Goal: Task Accomplishment & Management: Use online tool/utility

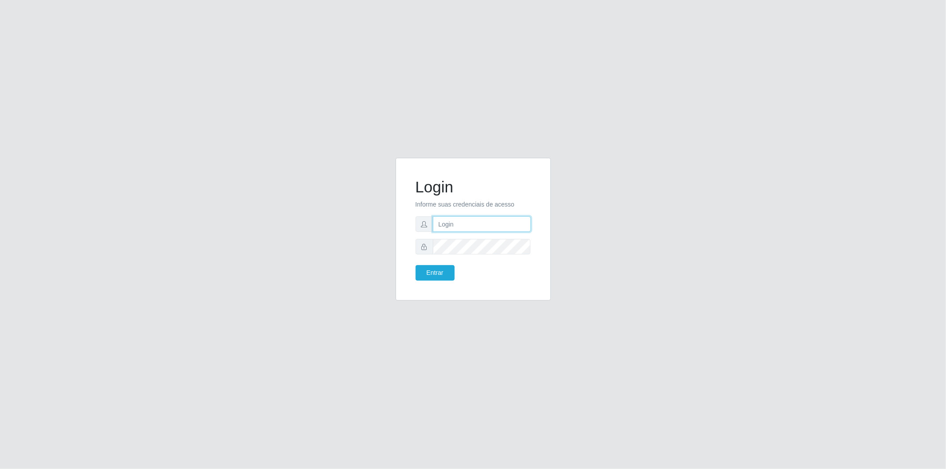
click at [476, 220] on input "text" at bounding box center [482, 224] width 98 height 16
type input "[EMAIL_ADDRESS][DOMAIN_NAME]"
click at [441, 262] on form "Login Informe suas credenciais de acesso [EMAIL_ADDRESS][DOMAIN_NAME] Entrar" at bounding box center [473, 229] width 115 height 103
click at [440, 268] on button "Entrar" at bounding box center [435, 273] width 39 height 16
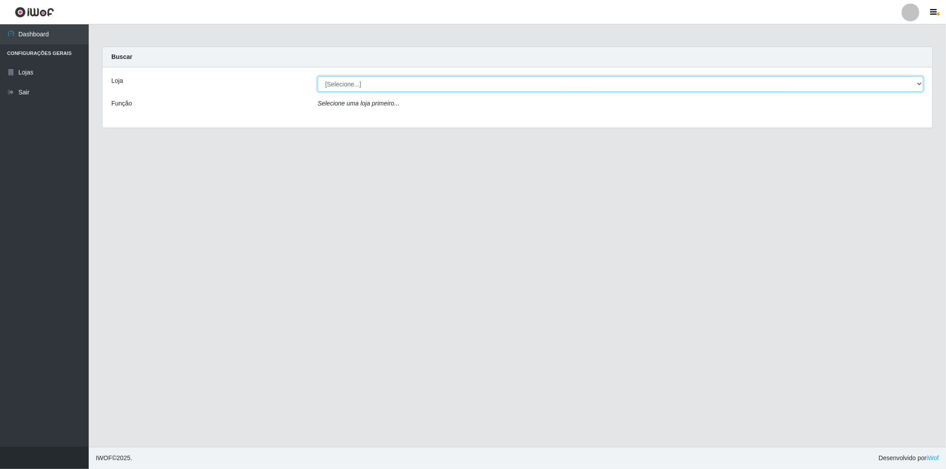
click at [798, 84] on select "[Selecione...] BomQueSó Agreste - Loja 2" at bounding box center [621, 84] width 606 height 16
select select "214"
click at [318, 76] on select "[Selecione...] BomQueSó Agreste - Loja 2" at bounding box center [621, 84] width 606 height 16
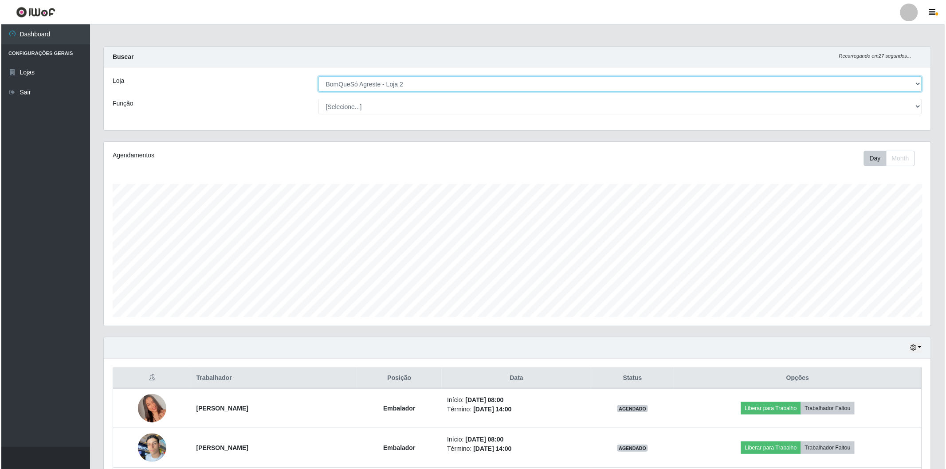
scroll to position [148, 0]
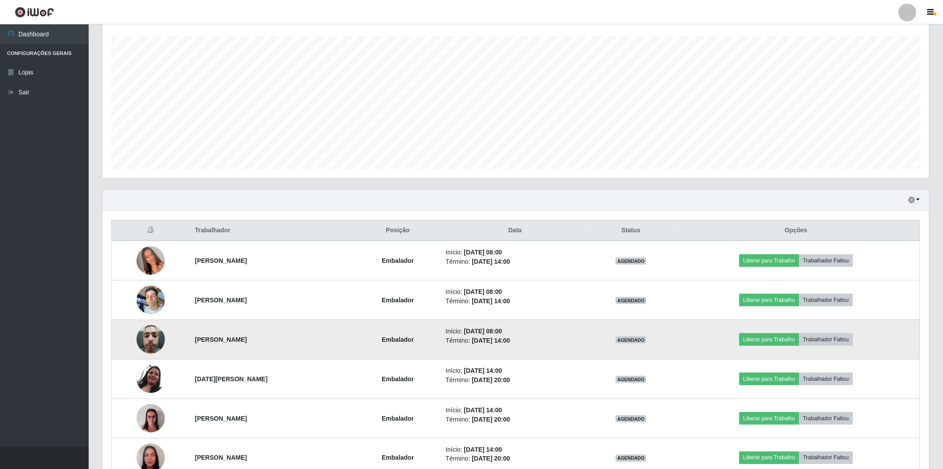
click at [151, 346] on img at bounding box center [151, 340] width 28 height 38
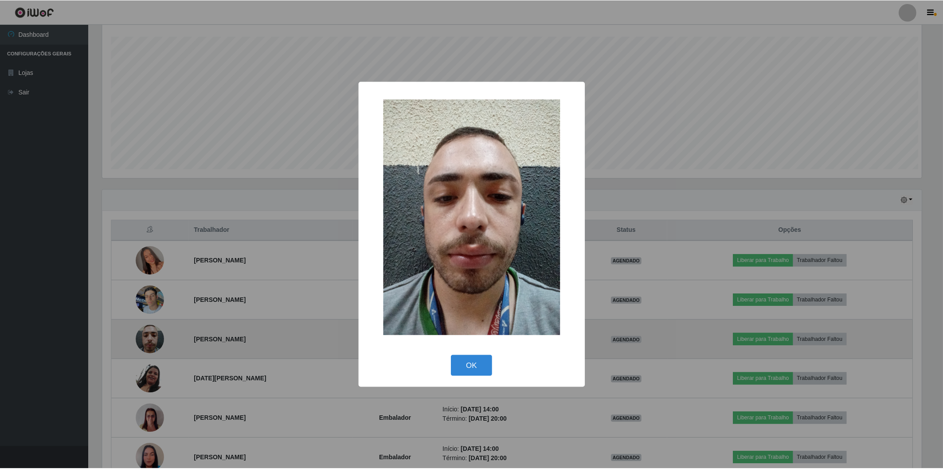
scroll to position [184, 822]
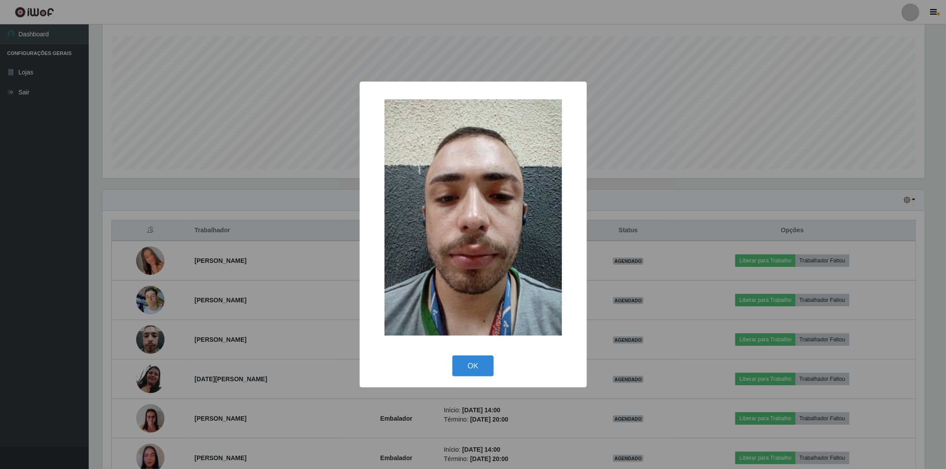
click at [7, 319] on div "× OK Cancel" at bounding box center [473, 234] width 946 height 469
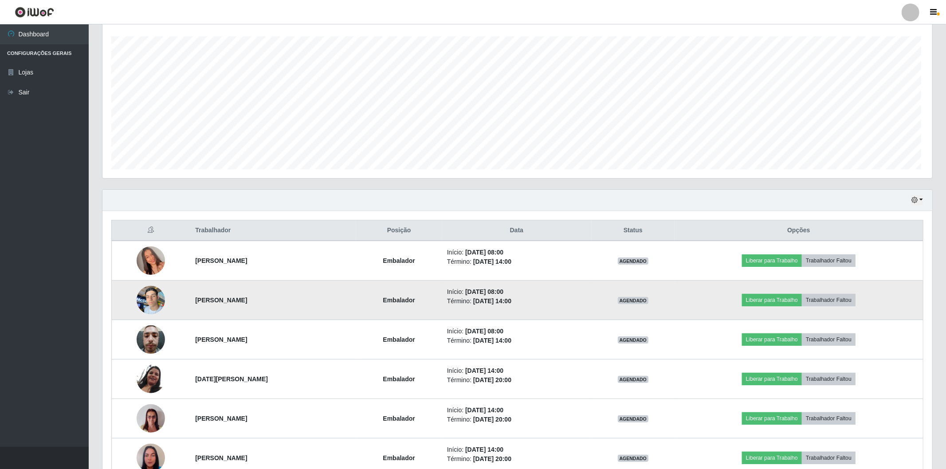
scroll to position [184, 827]
click at [142, 298] on img at bounding box center [151, 300] width 28 height 38
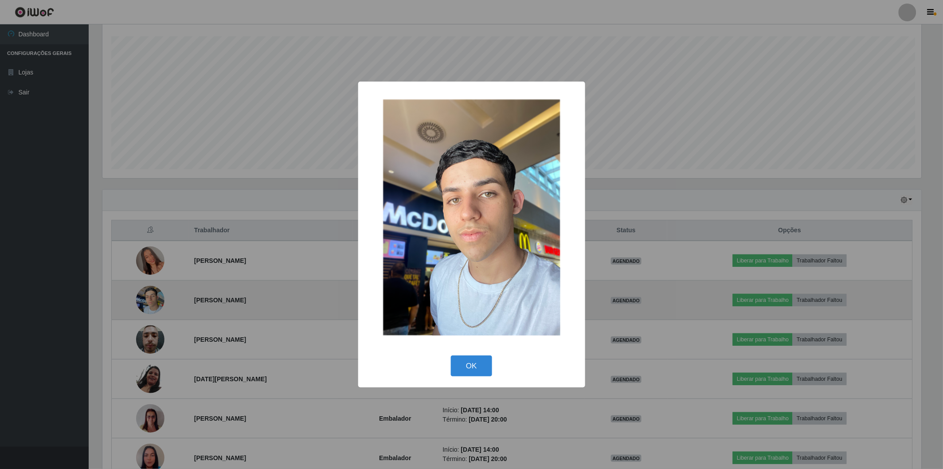
scroll to position [184, 822]
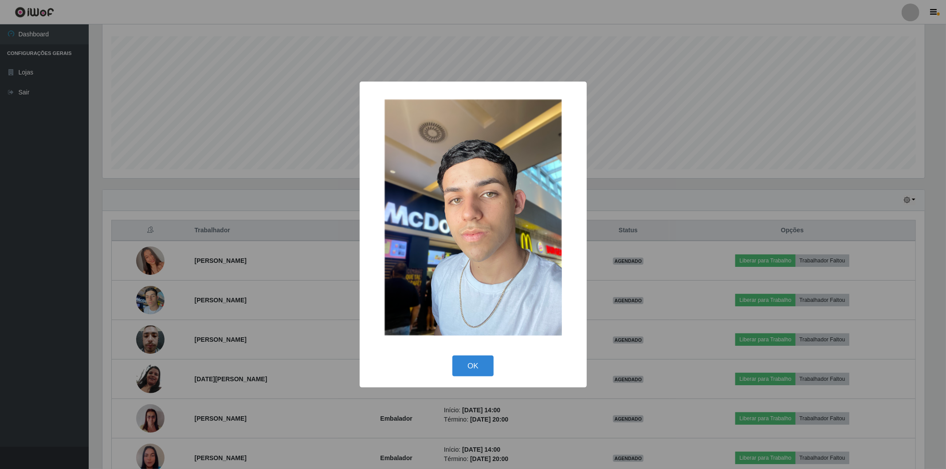
click at [75, 291] on div "× OK Cancel" at bounding box center [473, 234] width 946 height 469
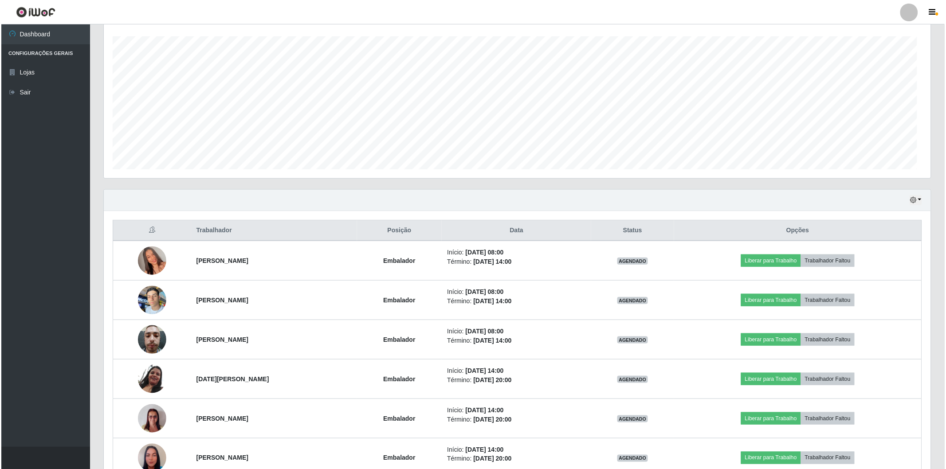
scroll to position [184, 827]
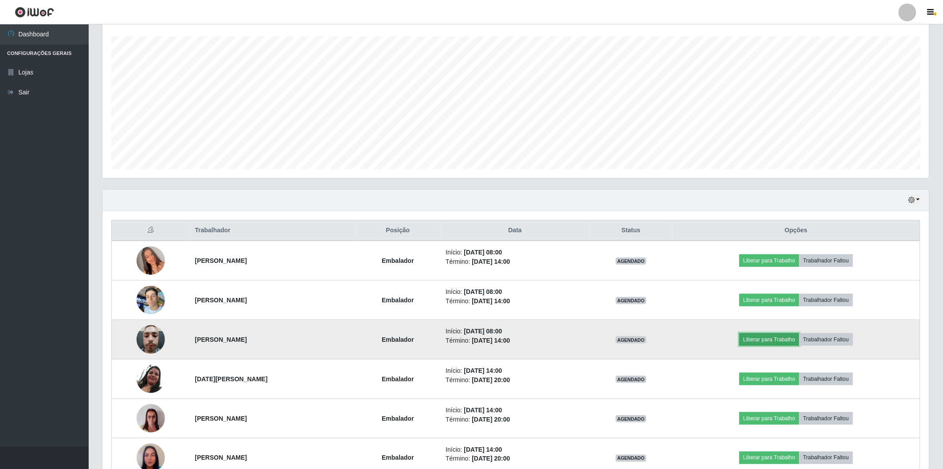
click at [768, 340] on button "Liberar para Trabalho" at bounding box center [770, 340] width 60 height 12
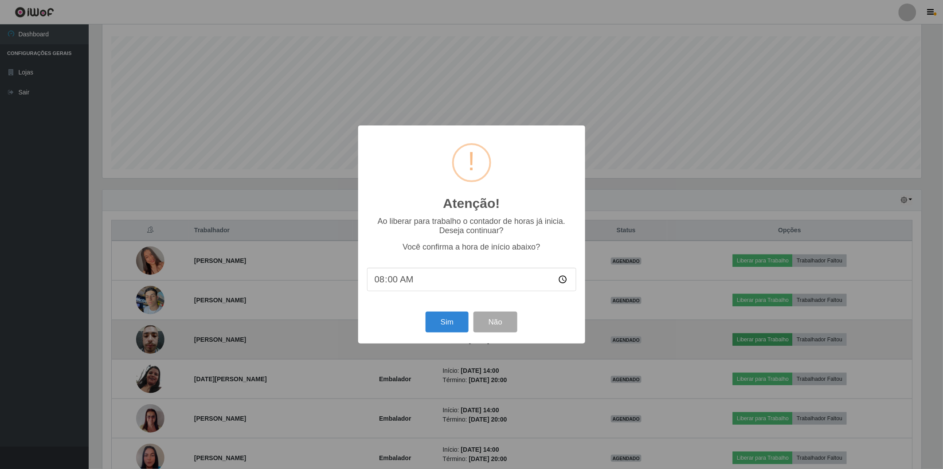
scroll to position [184, 822]
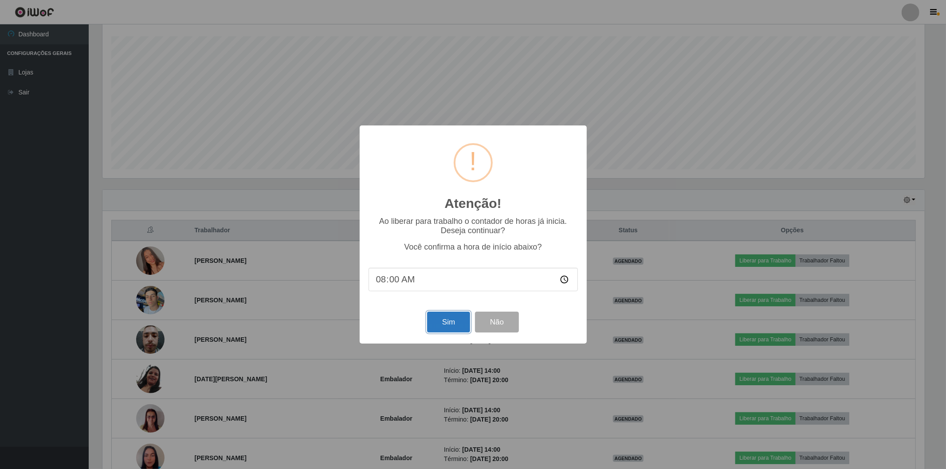
click at [448, 327] on button "Sim" at bounding box center [448, 322] width 43 height 21
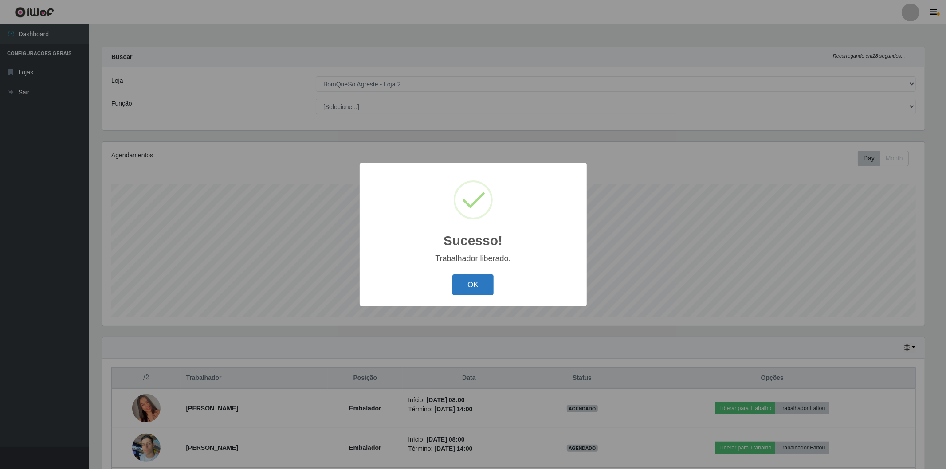
click at [459, 291] on button "OK" at bounding box center [472, 285] width 41 height 21
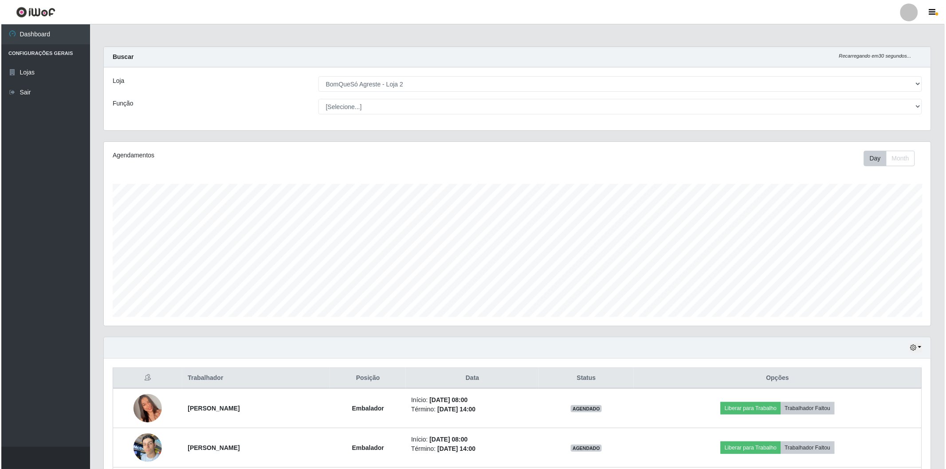
scroll to position [148, 0]
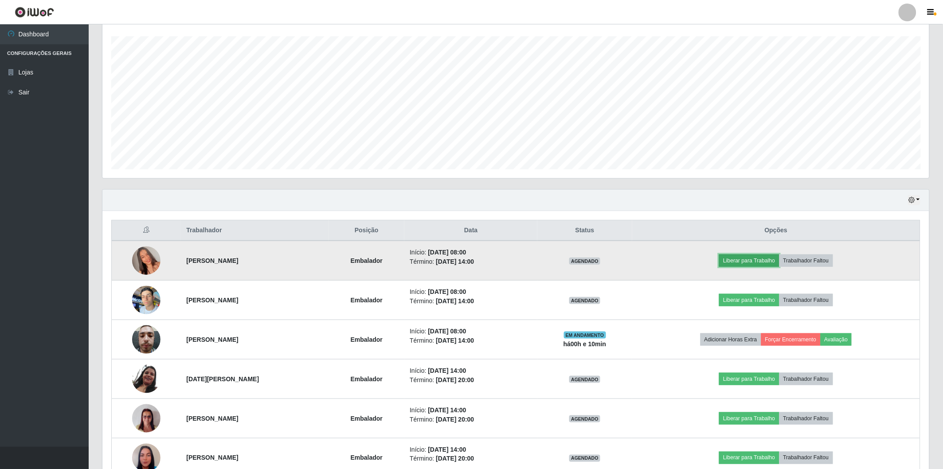
click at [764, 257] on button "Liberar para Trabalho" at bounding box center [749, 261] width 60 height 12
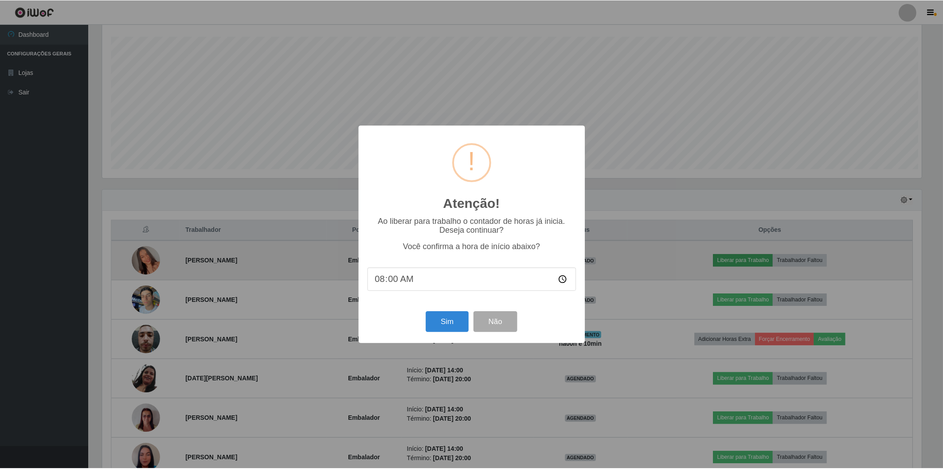
scroll to position [184, 822]
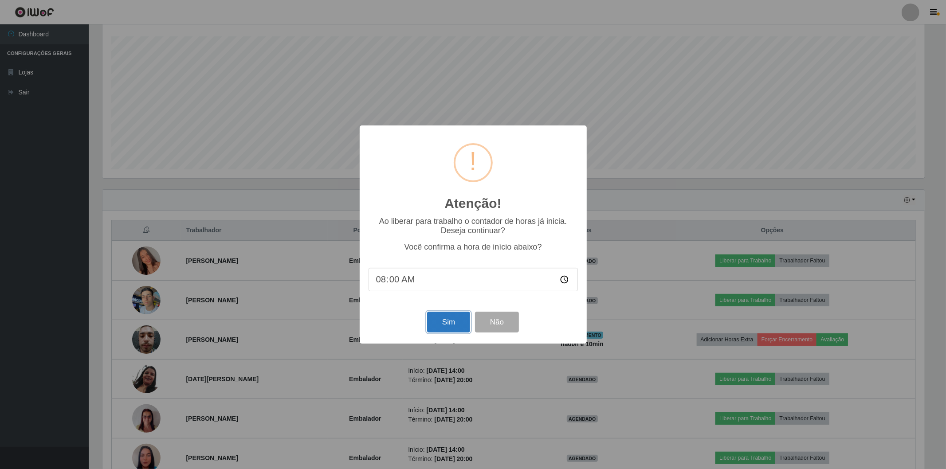
click at [460, 319] on button "Sim" at bounding box center [448, 322] width 43 height 21
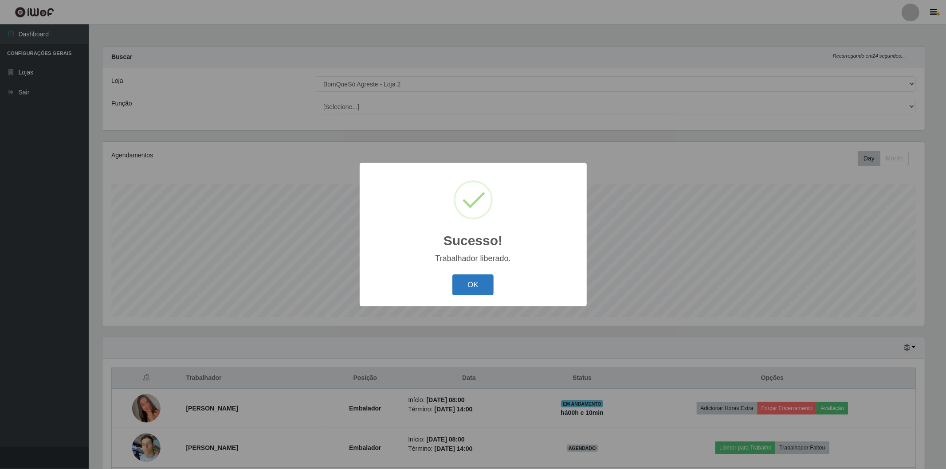
click at [487, 287] on button "OK" at bounding box center [472, 285] width 41 height 21
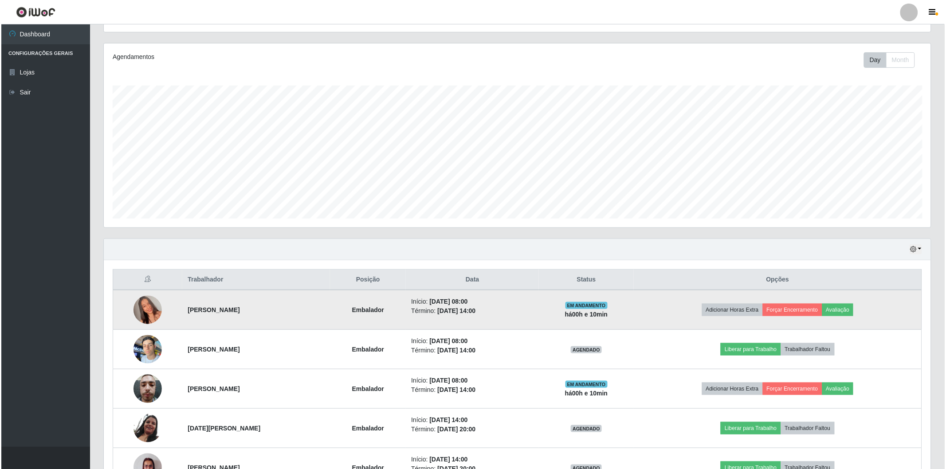
scroll to position [148, 0]
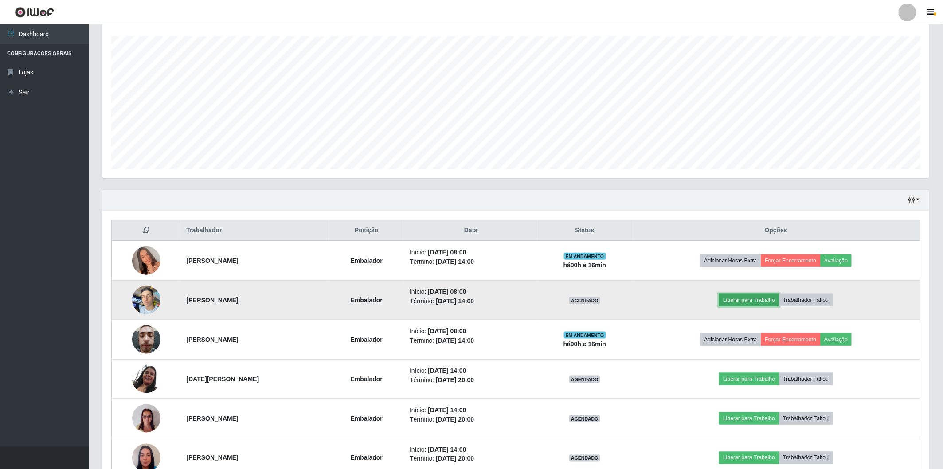
click at [756, 303] on button "Liberar para Trabalho" at bounding box center [749, 300] width 60 height 12
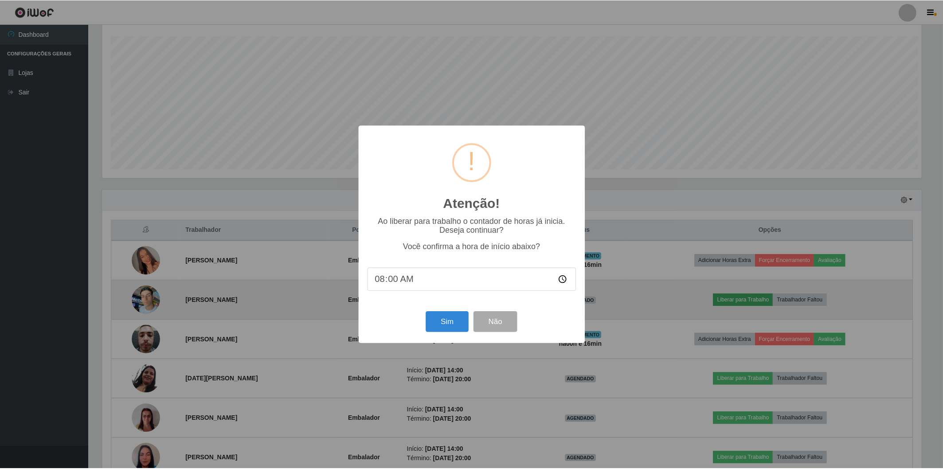
scroll to position [184, 822]
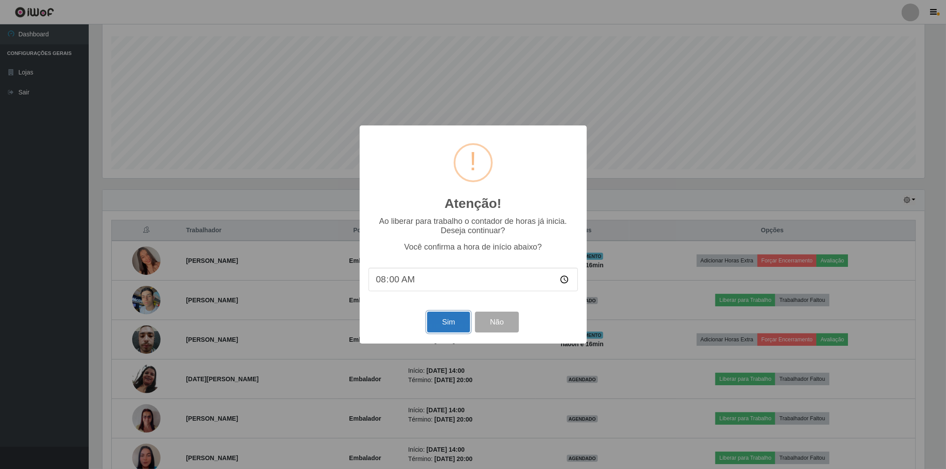
click at [441, 327] on button "Sim" at bounding box center [448, 322] width 43 height 21
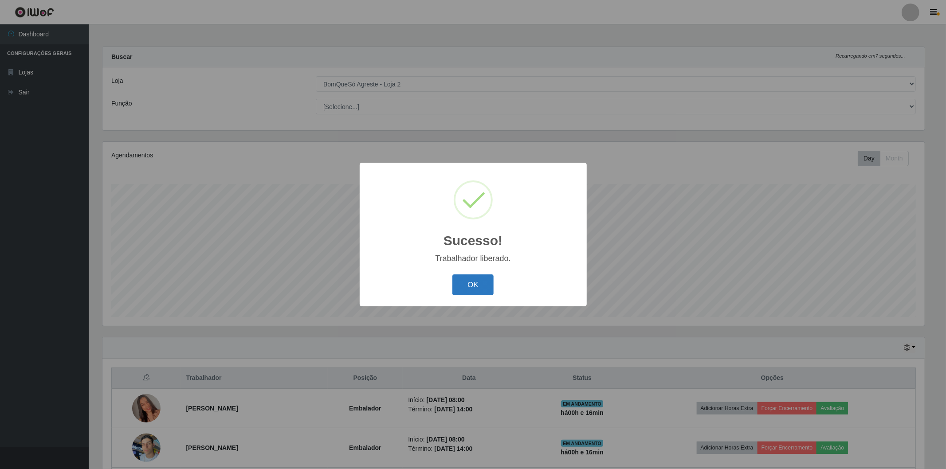
click at [477, 290] on button "OK" at bounding box center [472, 285] width 41 height 21
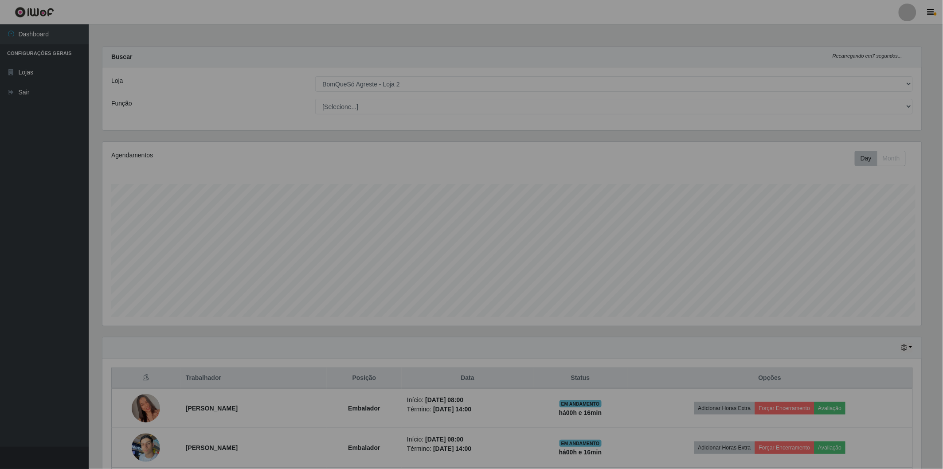
scroll to position [184, 827]
